Goal: Transaction & Acquisition: Purchase product/service

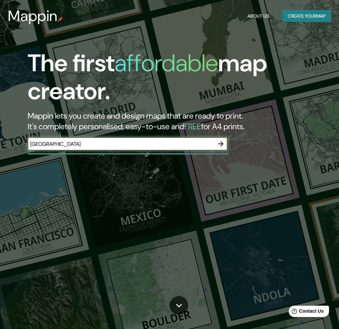
type input "[GEOGRAPHIC_DATA]"
click at [221, 144] on icon "button" at bounding box center [221, 144] width 8 height 8
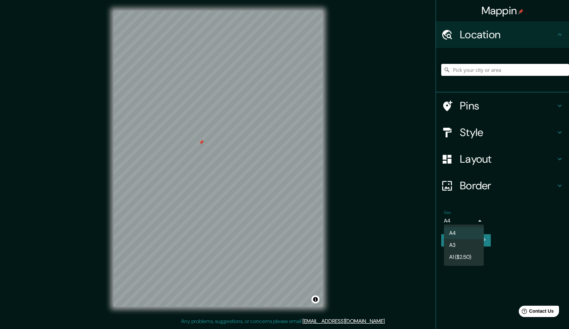
click at [338, 218] on body "Mappin Location Pins Style Layout Border Choose a border. Hint : you can make l…" at bounding box center [284, 164] width 569 height 329
click at [338, 247] on li "A3" at bounding box center [464, 245] width 40 height 12
type input "a4"
drag, startPoint x: 201, startPoint y: 143, endPoint x: 218, endPoint y: 153, distance: 18.9
click at [218, 153] on div at bounding box center [216, 150] width 5 height 5
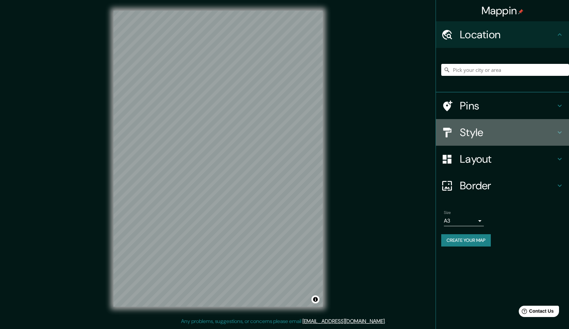
click at [338, 130] on h4 "Style" at bounding box center [508, 132] width 96 height 13
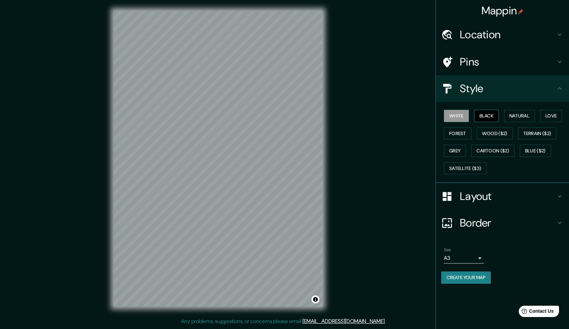
click at [338, 117] on button "Black" at bounding box center [486, 116] width 25 height 12
click at [338, 113] on button "Natural" at bounding box center [519, 116] width 31 height 12
click at [338, 113] on button "Love" at bounding box center [551, 116] width 22 height 12
click at [338, 131] on button "Forest" at bounding box center [458, 133] width 28 height 12
click at [338, 136] on button "Wood ($2)" at bounding box center [495, 133] width 36 height 12
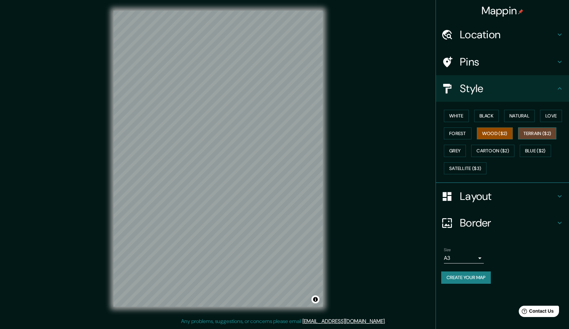
click at [338, 130] on button "Terrain ($2)" at bounding box center [537, 133] width 39 height 12
click at [338, 110] on button "Love" at bounding box center [551, 116] width 22 height 12
click at [338, 146] on button "Grey" at bounding box center [455, 151] width 22 height 12
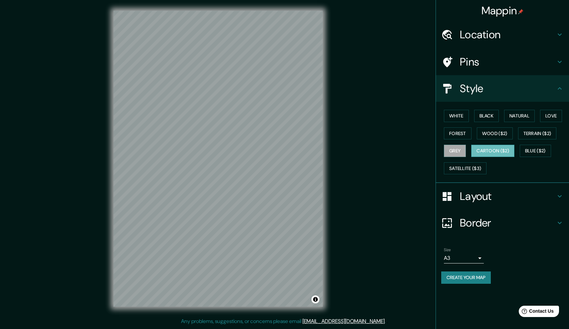
click at [338, 148] on button "Cartoon ($2)" at bounding box center [492, 151] width 43 height 12
click at [338, 146] on button "Blue ($2)" at bounding box center [535, 151] width 31 height 12
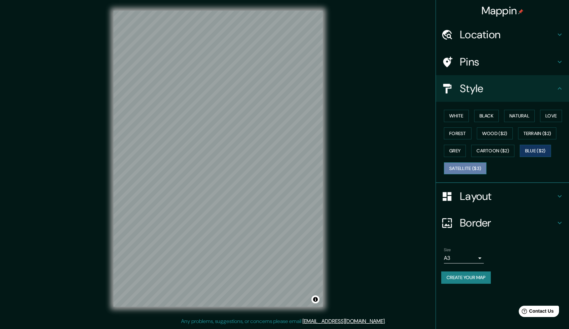
click at [338, 172] on button "Satellite ($3)" at bounding box center [465, 168] width 43 height 12
click at [338, 137] on button "Terrain ($2)" at bounding box center [537, 133] width 39 height 12
click at [338, 114] on button "Love" at bounding box center [551, 116] width 22 height 12
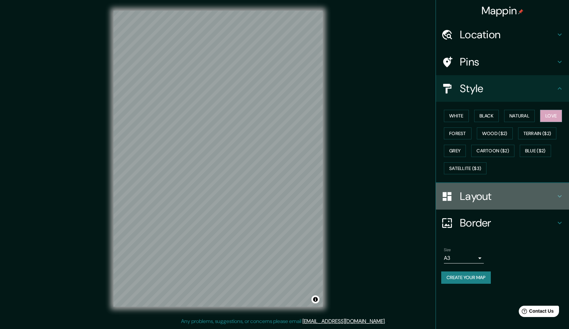
click at [338, 194] on h4 "Layout" at bounding box center [508, 196] width 96 height 13
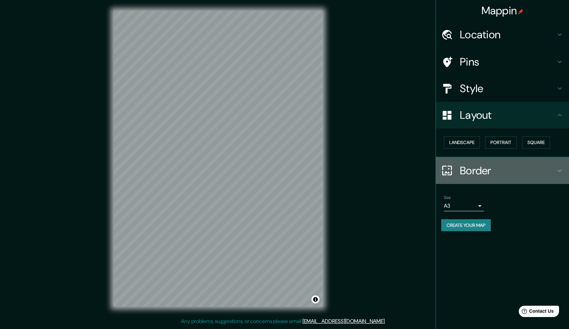
click at [338, 168] on h4 "Border" at bounding box center [508, 170] width 96 height 13
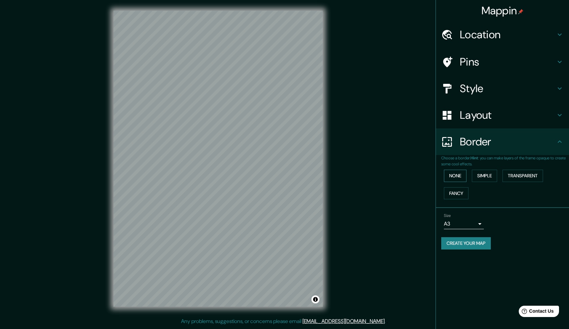
click at [338, 175] on button "None" at bounding box center [455, 176] width 23 height 12
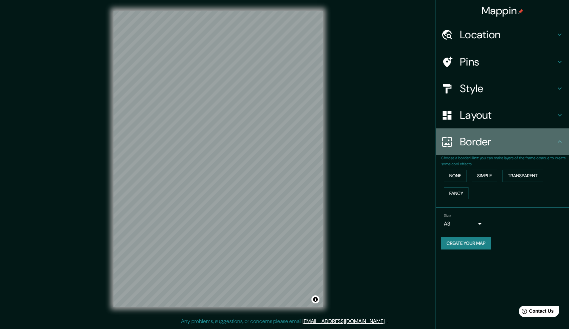
click at [338, 142] on h4 "Border" at bounding box center [508, 141] width 96 height 13
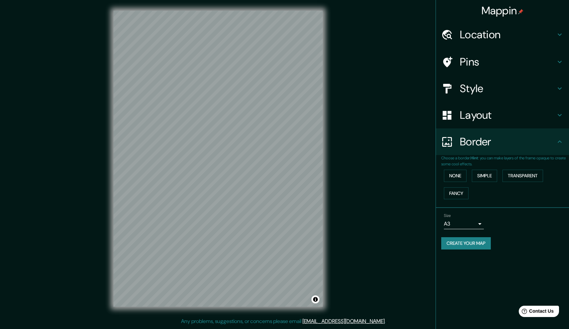
click at [338, 113] on h4 "Layout" at bounding box center [508, 114] width 96 height 13
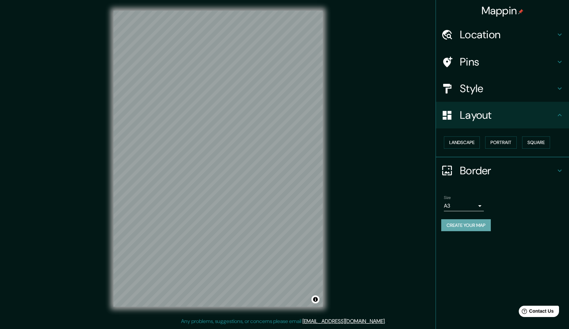
click at [338, 225] on button "Create your map" at bounding box center [466, 225] width 50 height 12
click at [338, 222] on div "Create your map" at bounding box center [502, 225] width 122 height 12
click at [338, 201] on body "Mappin Location Pins Style Layout Landscape Portrait Square Border Choose a bor…" at bounding box center [284, 164] width 569 height 329
click at [338, 171] on div at bounding box center [284, 164] width 569 height 329
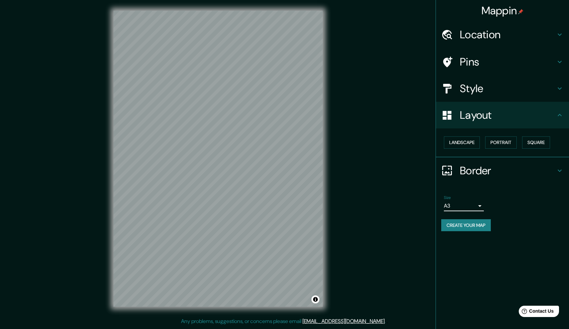
click at [338, 166] on h4 "Border" at bounding box center [508, 170] width 96 height 13
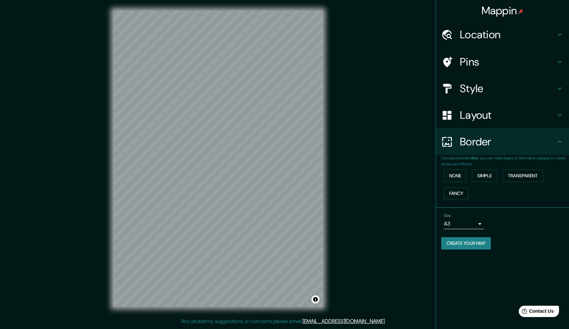
click at [338, 150] on div "Border" at bounding box center [502, 141] width 133 height 27
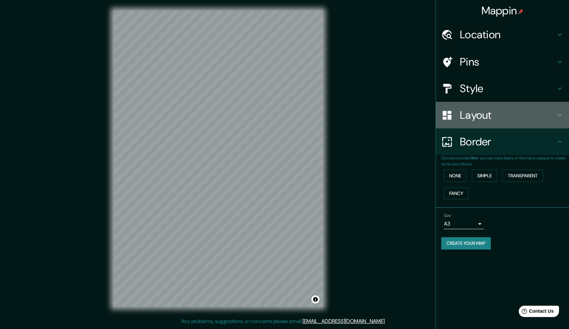
click at [338, 115] on h4 "Layout" at bounding box center [508, 114] width 96 height 13
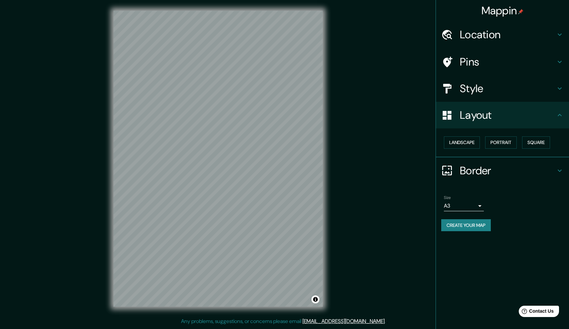
click at [338, 115] on h4 "Layout" at bounding box center [508, 114] width 96 height 13
click at [338, 84] on h4 "Style" at bounding box center [508, 88] width 96 height 13
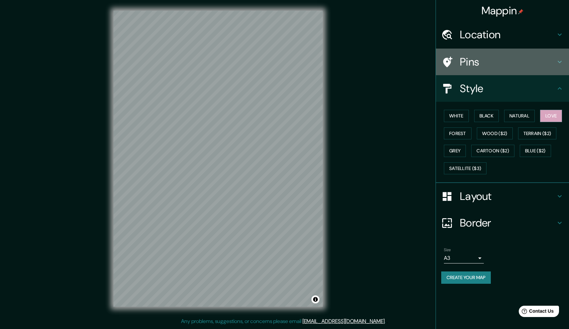
click at [338, 57] on h4 "Pins" at bounding box center [508, 61] width 96 height 13
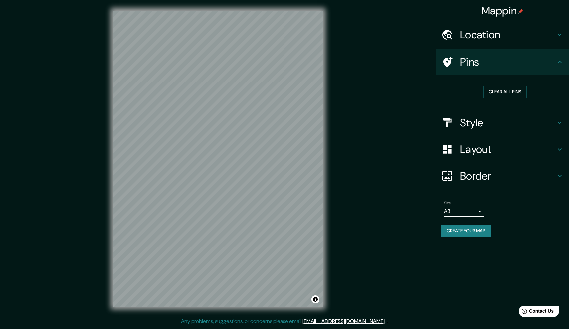
click at [338, 30] on h4 "Location" at bounding box center [508, 34] width 96 height 13
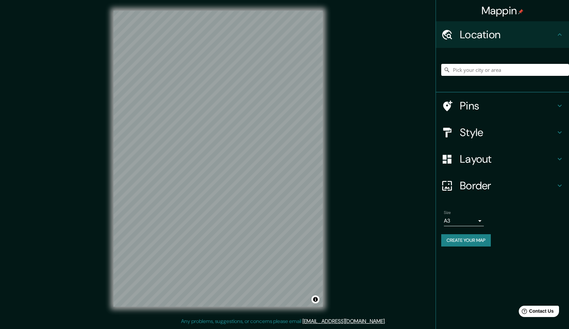
click at [338, 31] on h4 "Location" at bounding box center [508, 34] width 96 height 13
click at [338, 16] on h4 "Mappin" at bounding box center [502, 10] width 42 height 13
click at [301, 236] on div at bounding box center [300, 232] width 5 height 5
click at [338, 65] on input "Pick your city or area" at bounding box center [505, 70] width 128 height 12
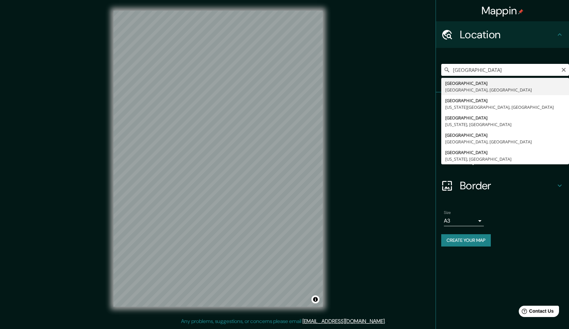
type input "[GEOGRAPHIC_DATA], [GEOGRAPHIC_DATA], [GEOGRAPHIC_DATA]"
